Goal: Task Accomplishment & Management: Complete application form

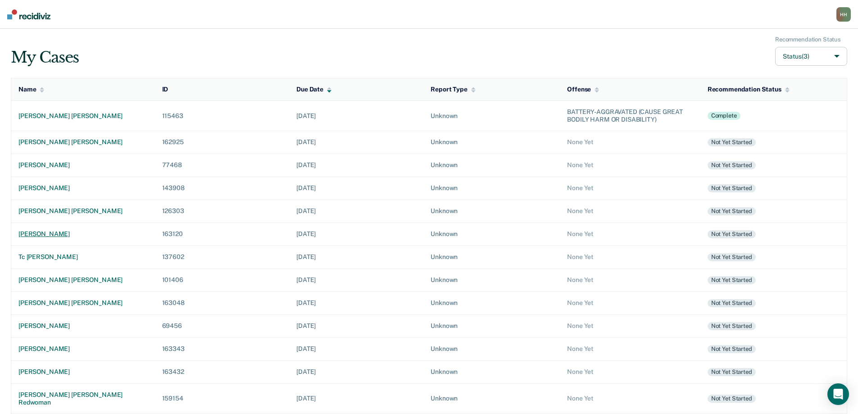
click at [70, 233] on div "[PERSON_NAME]" at bounding box center [82, 234] width 129 height 8
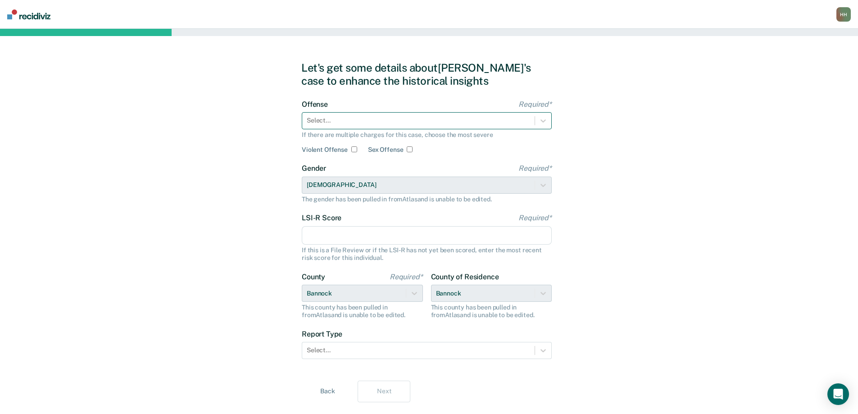
click at [431, 122] on div at bounding box center [418, 120] width 223 height 9
click at [348, 119] on div at bounding box center [418, 120] width 223 height 9
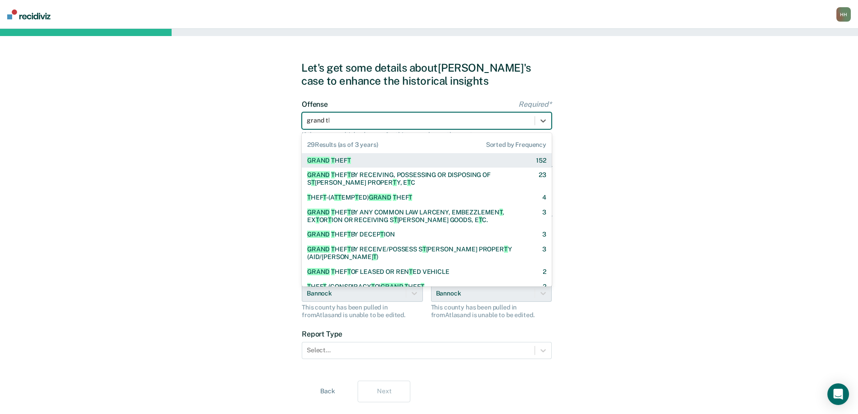
type input "grand the"
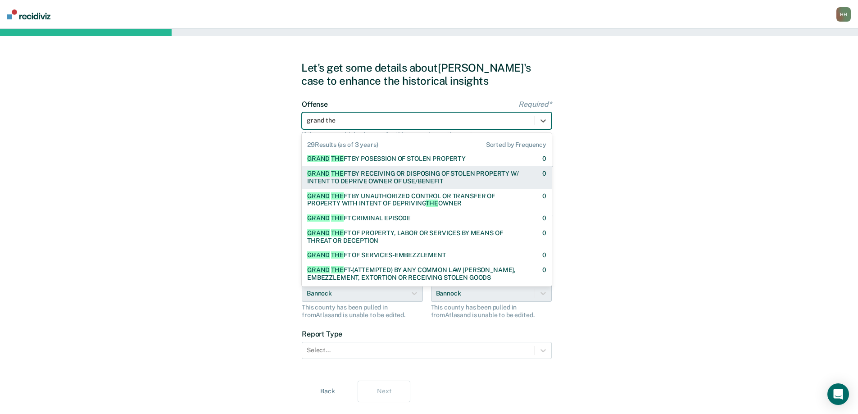
scroll to position [315, 0]
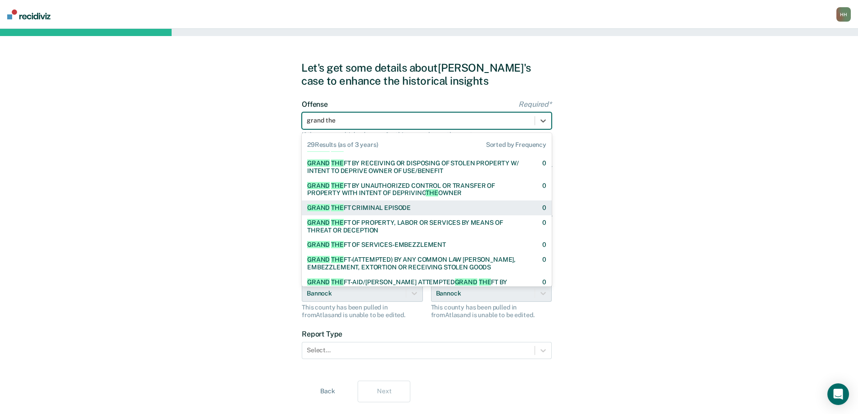
click at [431, 206] on div "GRAND THE FT CRIMINAL EPISODE 0" at bounding box center [426, 208] width 239 height 8
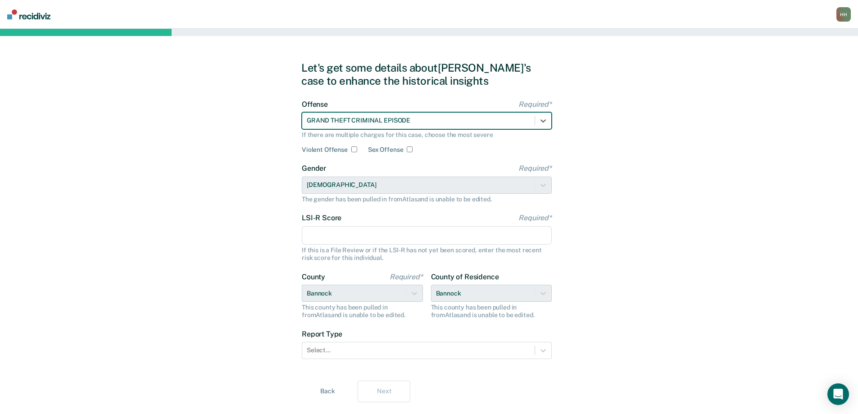
click at [339, 234] on input "LSI-R Score Required*" at bounding box center [427, 235] width 250 height 19
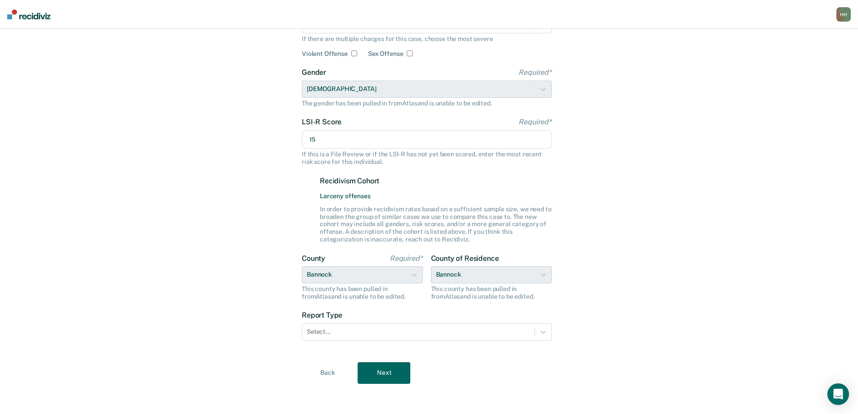
scroll to position [98, 0]
type input "15"
click at [338, 327] on div at bounding box center [418, 329] width 223 height 9
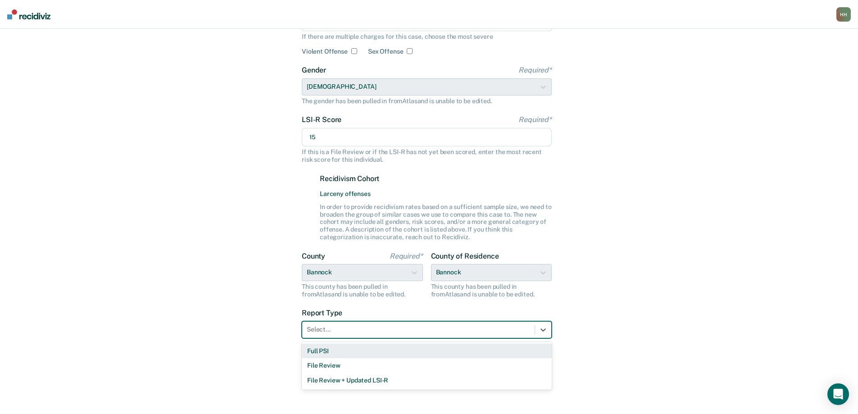
click at [323, 349] on div "Full PSI" at bounding box center [427, 350] width 250 height 15
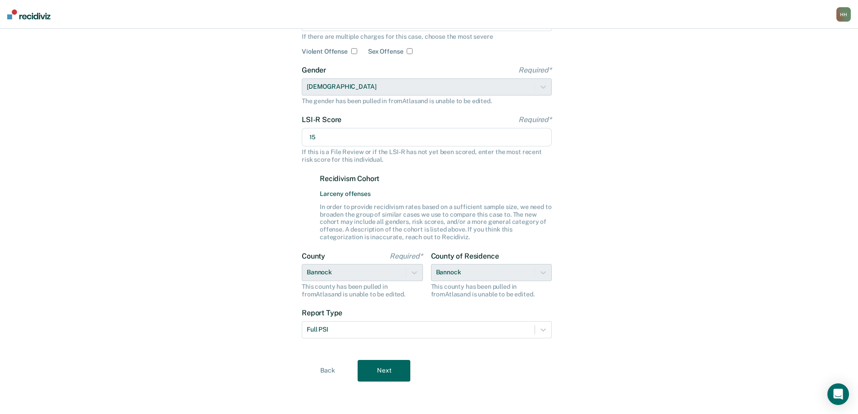
click at [381, 368] on button "Next" at bounding box center [383, 371] width 53 height 22
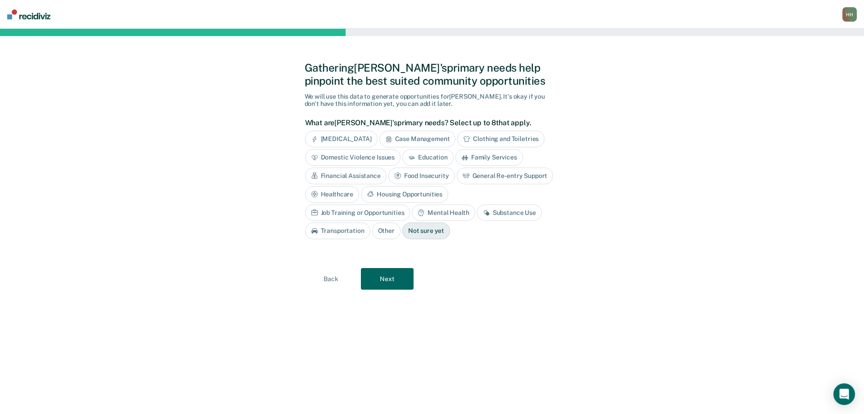
click at [402, 231] on div "Not sure yet" at bounding box center [426, 230] width 48 height 17
click at [381, 277] on button "Next" at bounding box center [387, 279] width 53 height 22
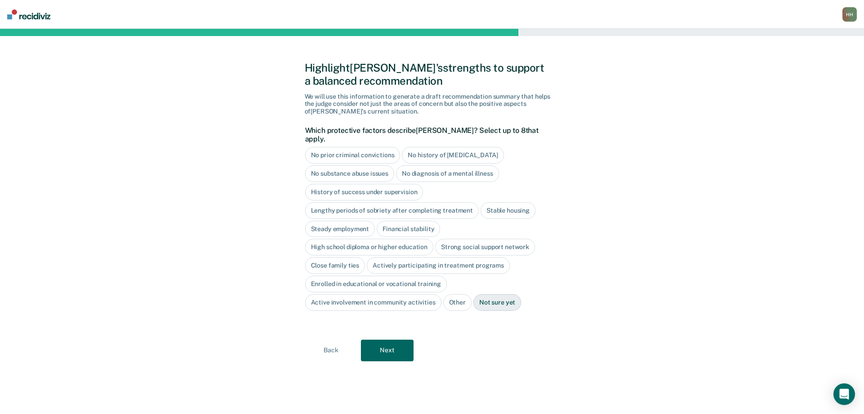
click at [436, 147] on div "No history of [MEDICAL_DATA]" at bounding box center [453, 155] width 102 height 17
click at [434, 165] on div "No diagnosis of a mental illness" at bounding box center [447, 173] width 103 height 17
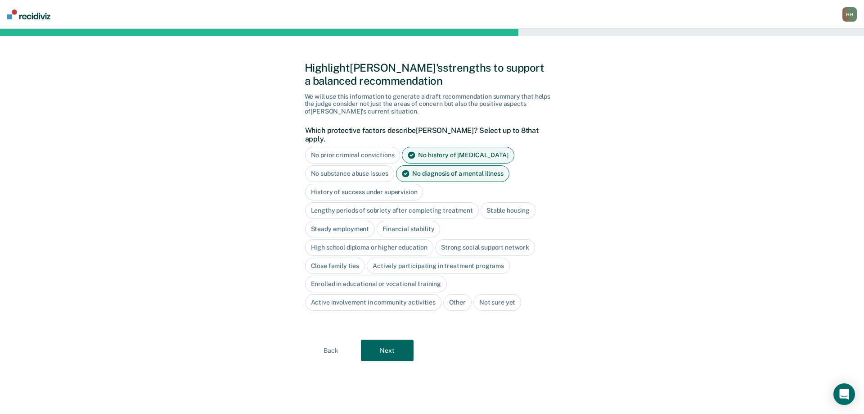
click at [352, 221] on div "Steady employment" at bounding box center [340, 229] width 70 height 17
click at [405, 221] on div "Financial stability" at bounding box center [418, 229] width 63 height 17
click at [387, 343] on button "Next" at bounding box center [387, 350] width 53 height 22
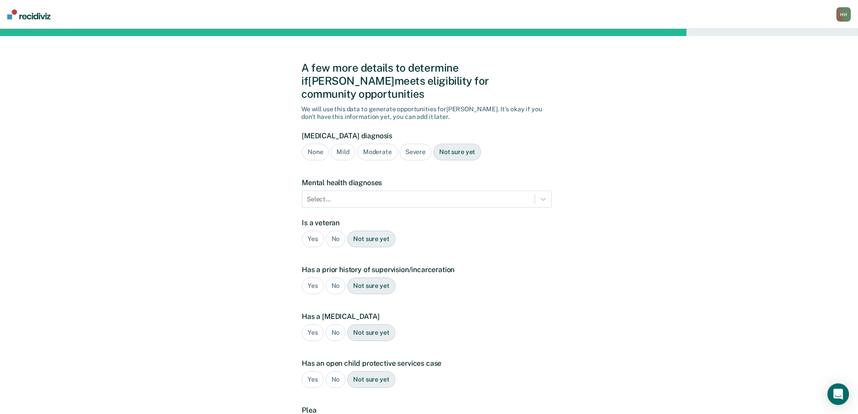
drag, startPoint x: 313, startPoint y: 135, endPoint x: 313, endPoint y: 140, distance: 5.4
click at [313, 144] on div "None" at bounding box center [315, 152] width 27 height 17
click at [321, 194] on div at bounding box center [418, 198] width 223 height 9
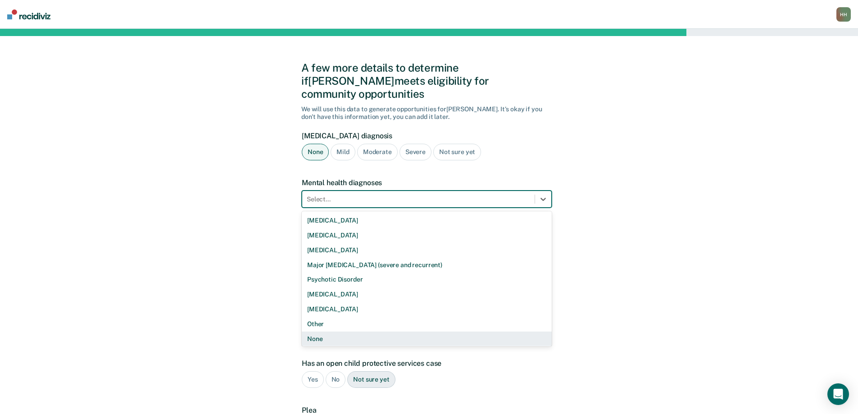
click at [322, 331] on div "None" at bounding box center [427, 338] width 250 height 15
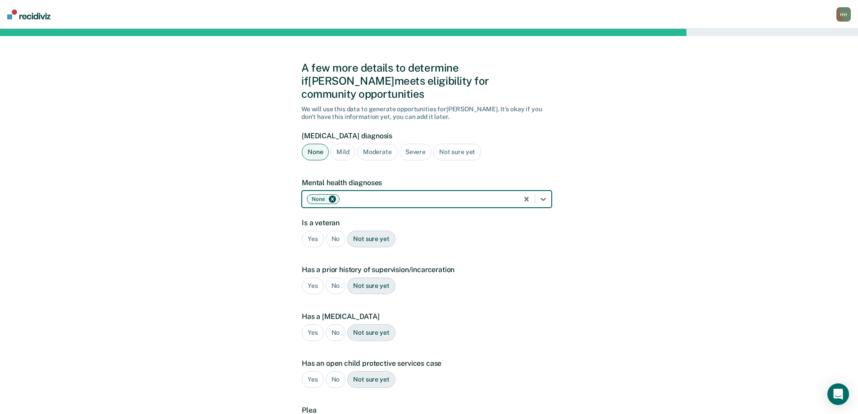
click at [331, 230] on div "No" at bounding box center [335, 238] width 20 height 17
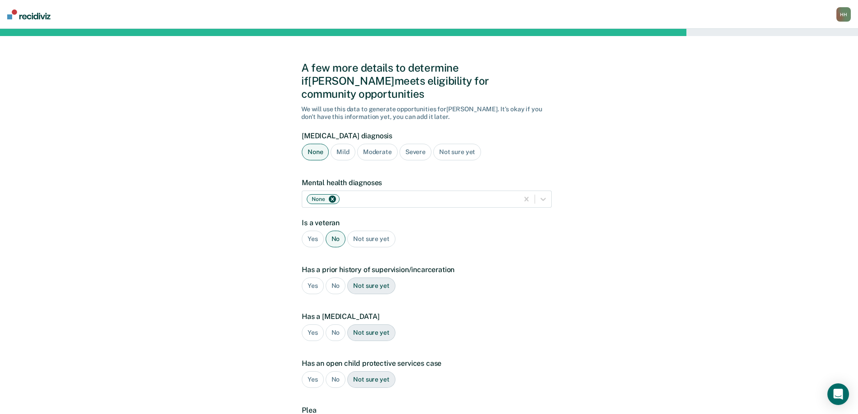
drag, startPoint x: 313, startPoint y: 274, endPoint x: 318, endPoint y: 293, distance: 19.0
click at [313, 277] on div "Yes" at bounding box center [313, 285] width 22 height 17
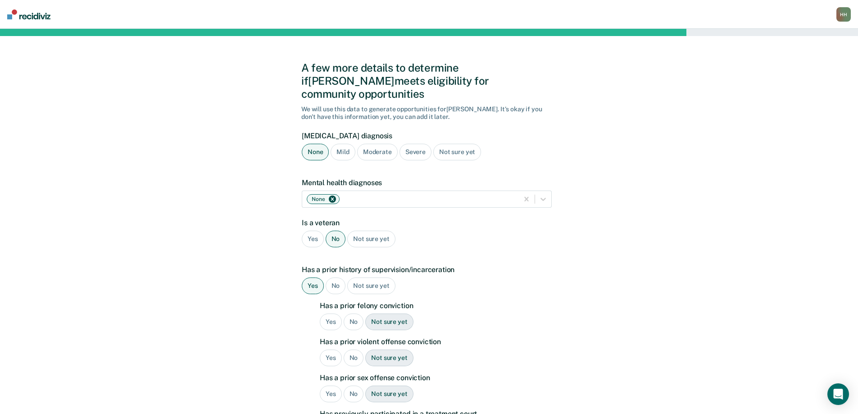
click at [354, 313] on div "No" at bounding box center [353, 321] width 20 height 17
click at [351, 349] on div "No" at bounding box center [353, 357] width 20 height 17
click at [352, 385] on div "No" at bounding box center [353, 393] width 20 height 17
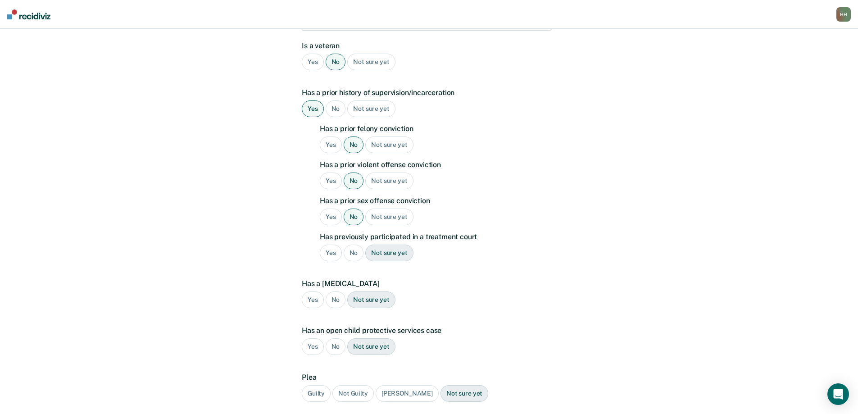
scroll to position [180, 0]
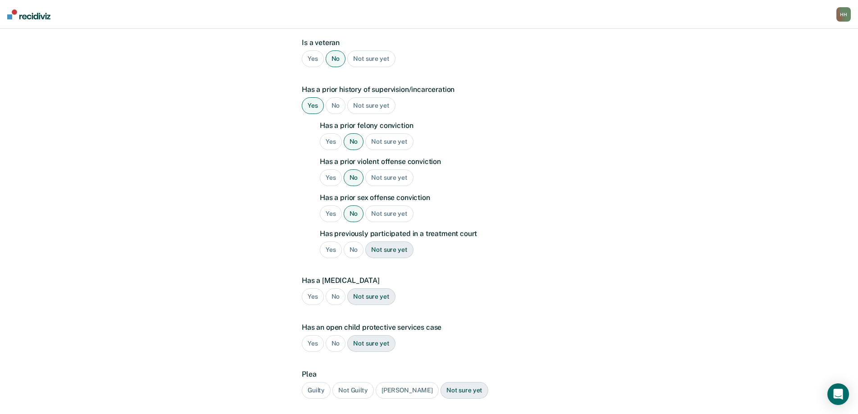
click at [353, 241] on div "No" at bounding box center [353, 249] width 20 height 17
click at [336, 288] on div "No" at bounding box center [335, 296] width 20 height 17
drag, startPoint x: 334, startPoint y: 325, endPoint x: 337, endPoint y: 334, distance: 8.7
click at [334, 335] on div "No" at bounding box center [335, 343] width 20 height 17
click at [316, 382] on div "Guilty" at bounding box center [316, 390] width 29 height 17
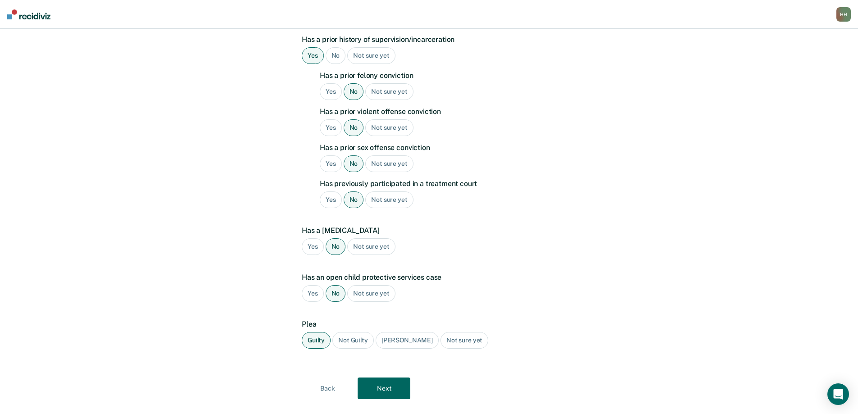
scroll to position [235, 0]
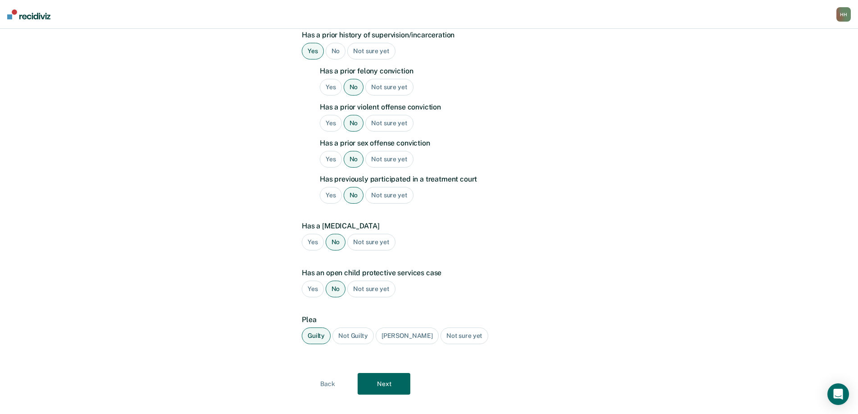
click at [392, 373] on button "Next" at bounding box center [383, 384] width 53 height 22
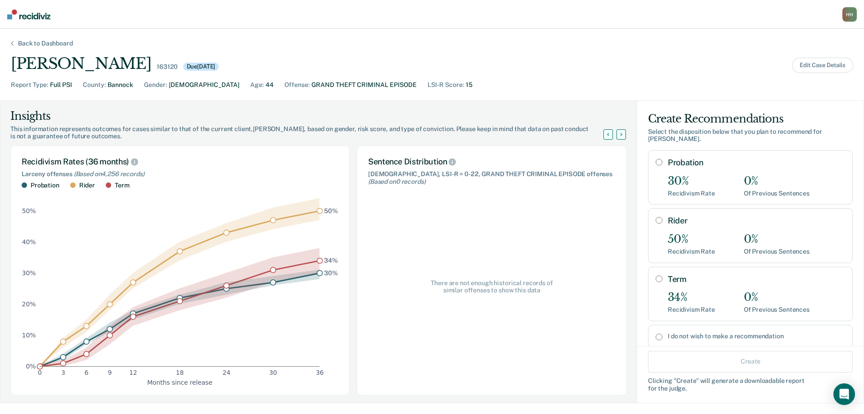
drag, startPoint x: 652, startPoint y: 154, endPoint x: 654, endPoint y: 162, distance: 8.3
click at [656, 158] on input "Probation" at bounding box center [659, 161] width 7 height 7
radio input "true"
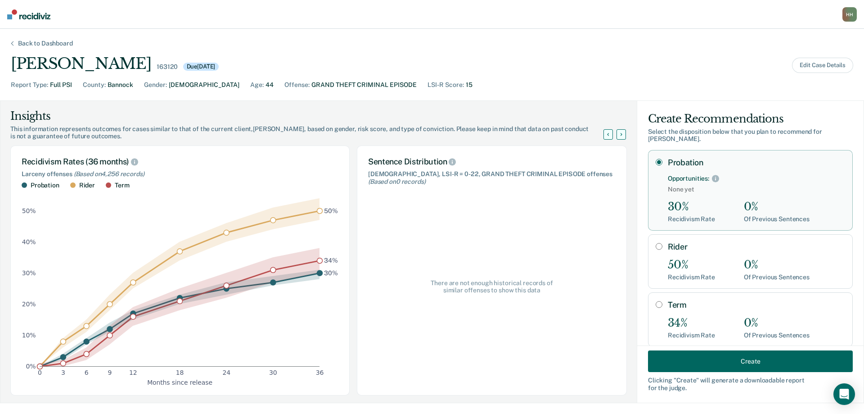
click at [748, 361] on button "Create" at bounding box center [750, 361] width 205 height 22
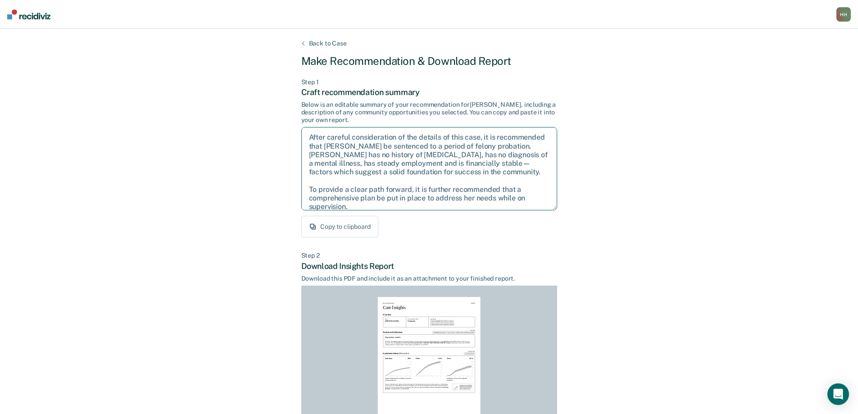
scroll to position [50, 0]
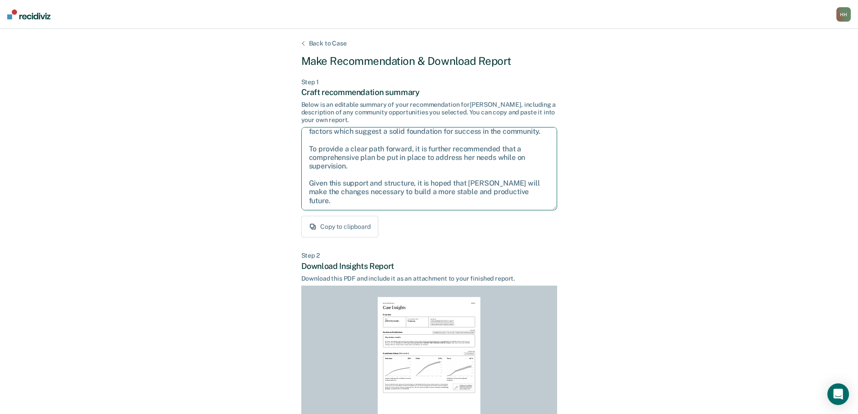
drag, startPoint x: 309, startPoint y: 136, endPoint x: 562, endPoint y: 205, distance: 262.0
click at [562, 205] on div "Back to Case Make Recommendation & Download Report Step 1 Craft recommendation …" at bounding box center [429, 271] width 858 height 484
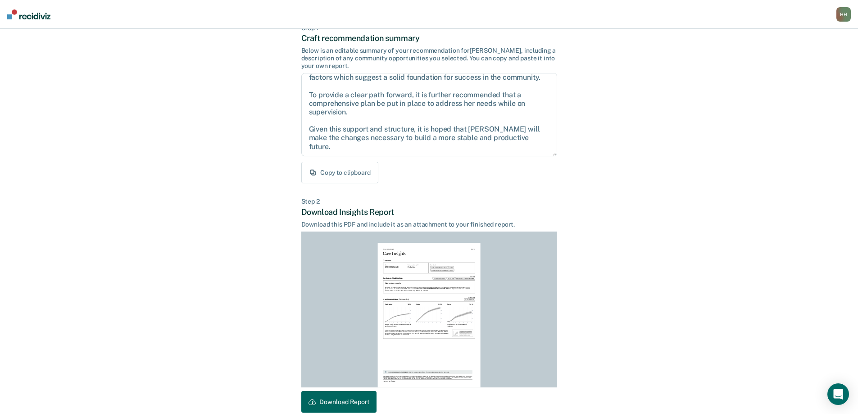
scroll to position [99, 0]
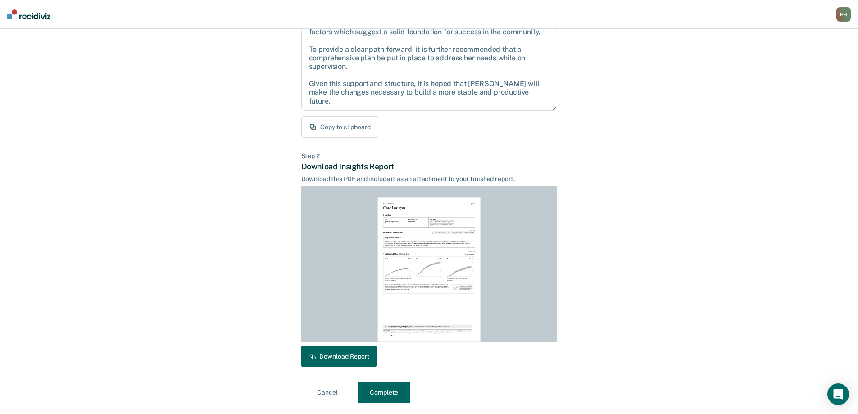
drag, startPoint x: 361, startPoint y: 354, endPoint x: 767, endPoint y: 130, distance: 464.1
click at [361, 354] on button "Download Report" at bounding box center [338, 356] width 75 height 22
click at [391, 395] on button "Complete" at bounding box center [383, 392] width 53 height 22
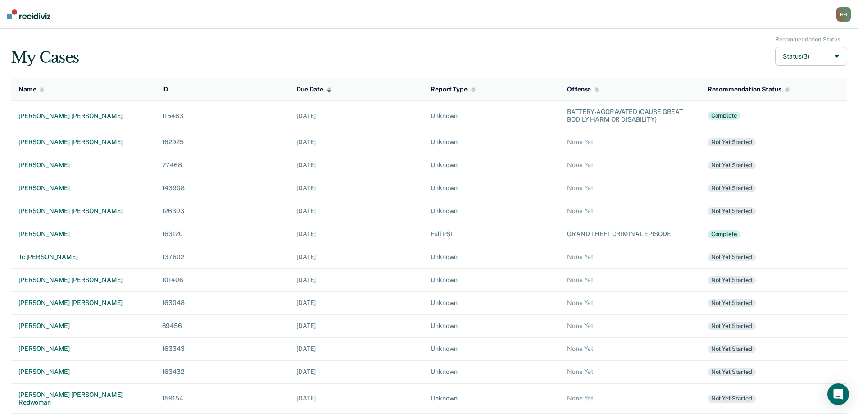
click at [52, 211] on div "[PERSON_NAME] [PERSON_NAME]" at bounding box center [82, 211] width 129 height 8
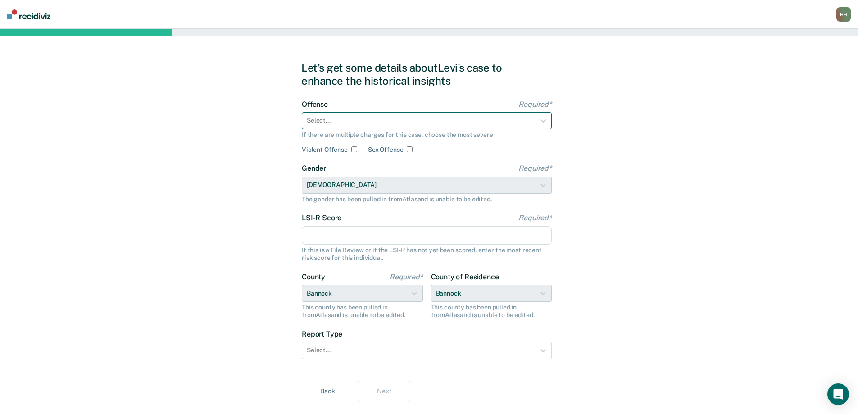
click at [342, 122] on div at bounding box center [418, 120] width 223 height 9
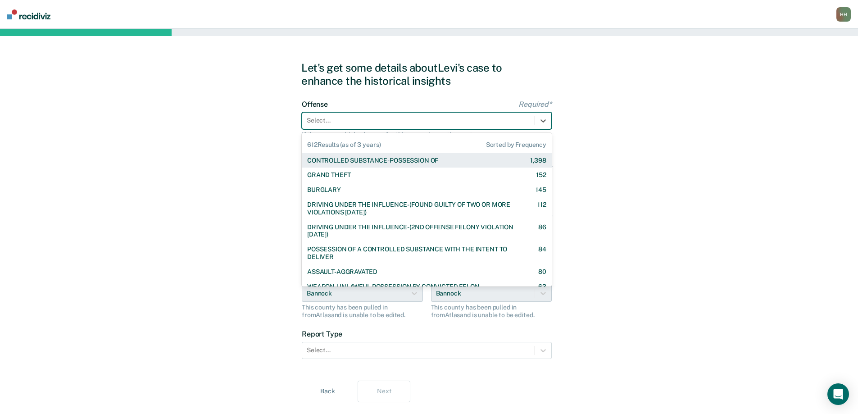
click at [348, 158] on div "CONTROLLED SUBSTANCE-POSSESSION OF" at bounding box center [372, 161] width 131 height 8
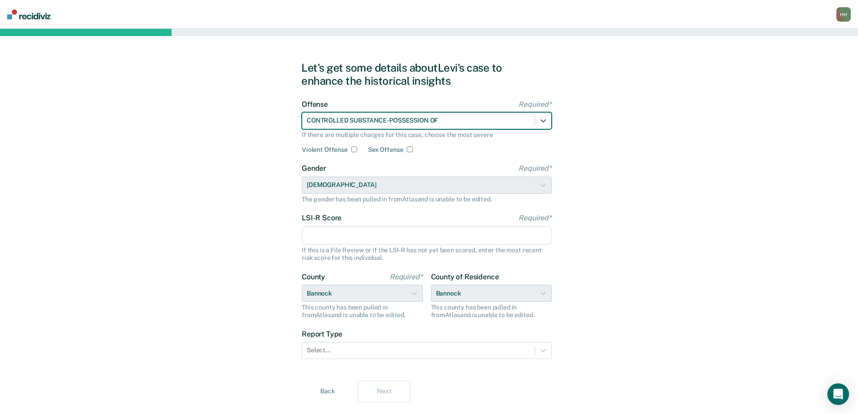
click at [333, 234] on input "LSI-R Score Required*" at bounding box center [427, 235] width 250 height 19
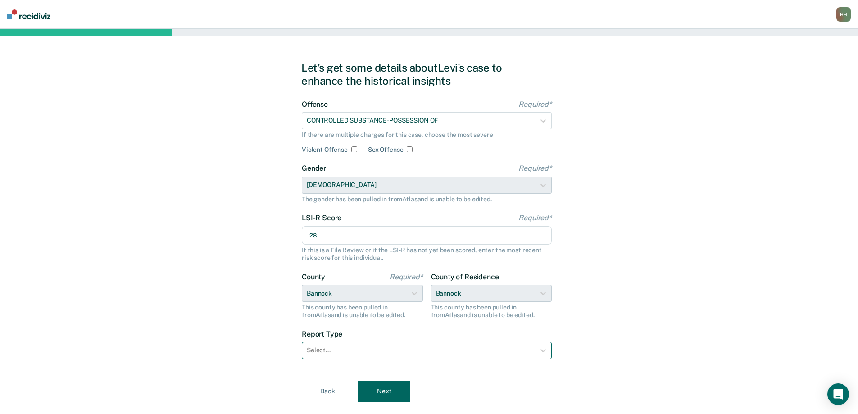
type input "28"
click at [360, 354] on div at bounding box center [418, 349] width 223 height 9
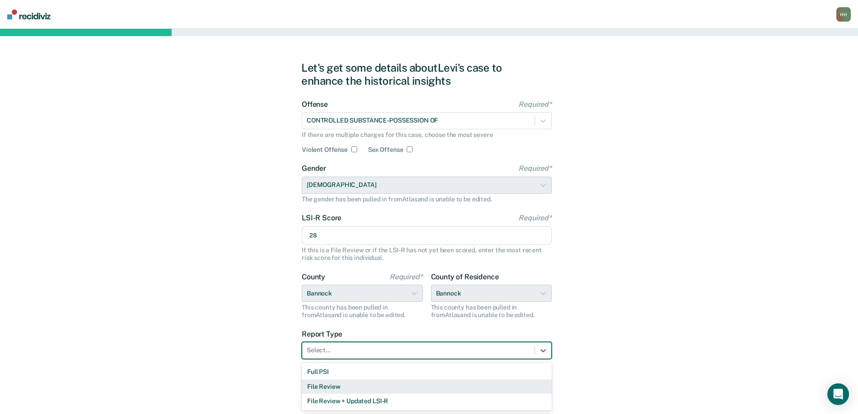
click at [341, 389] on div "File Review" at bounding box center [427, 386] width 250 height 15
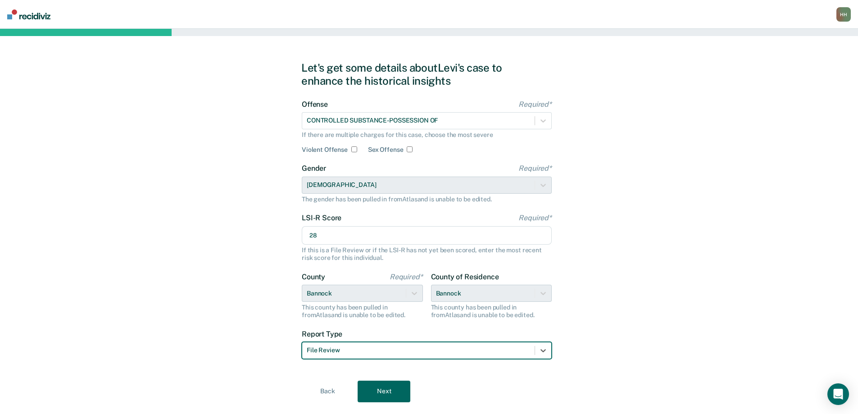
click at [378, 396] on button "Next" at bounding box center [383, 391] width 53 height 22
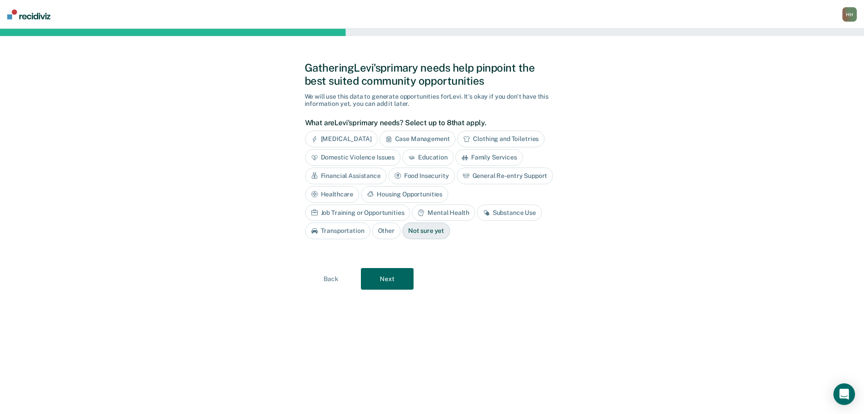
click at [441, 137] on div "Case Management" at bounding box center [418, 139] width 77 height 17
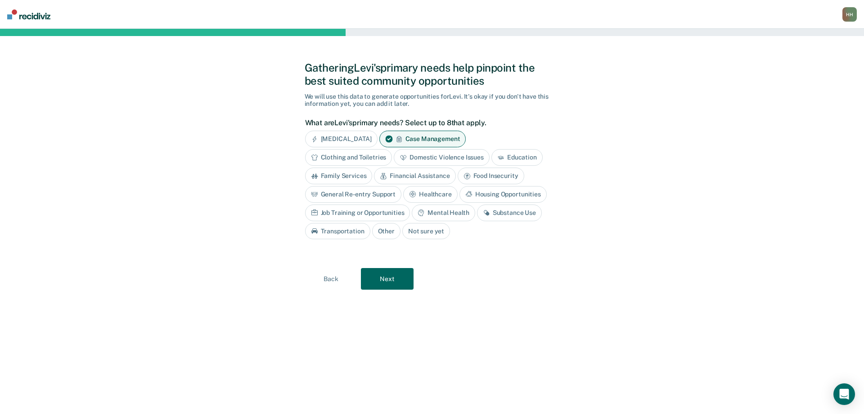
click at [436, 176] on div "Financial Assistance" at bounding box center [414, 175] width 81 height 17
click at [382, 194] on div "General Re-entry Support" at bounding box center [353, 194] width 97 height 17
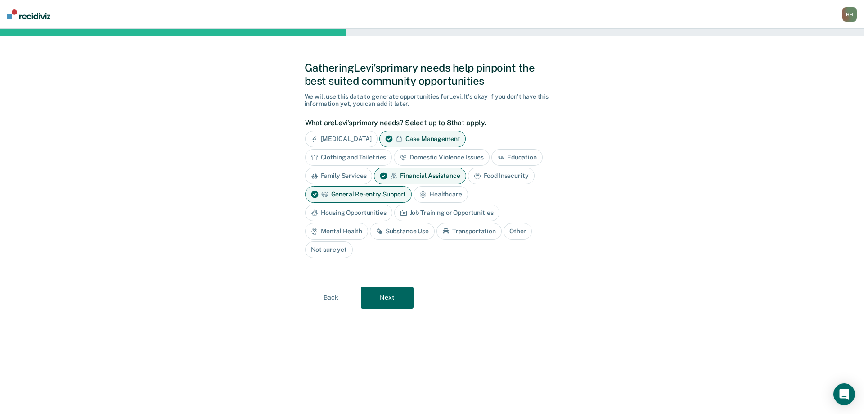
click at [410, 230] on div "Substance Use" at bounding box center [402, 231] width 65 height 17
click at [328, 298] on button "Back" at bounding box center [331, 298] width 53 height 22
